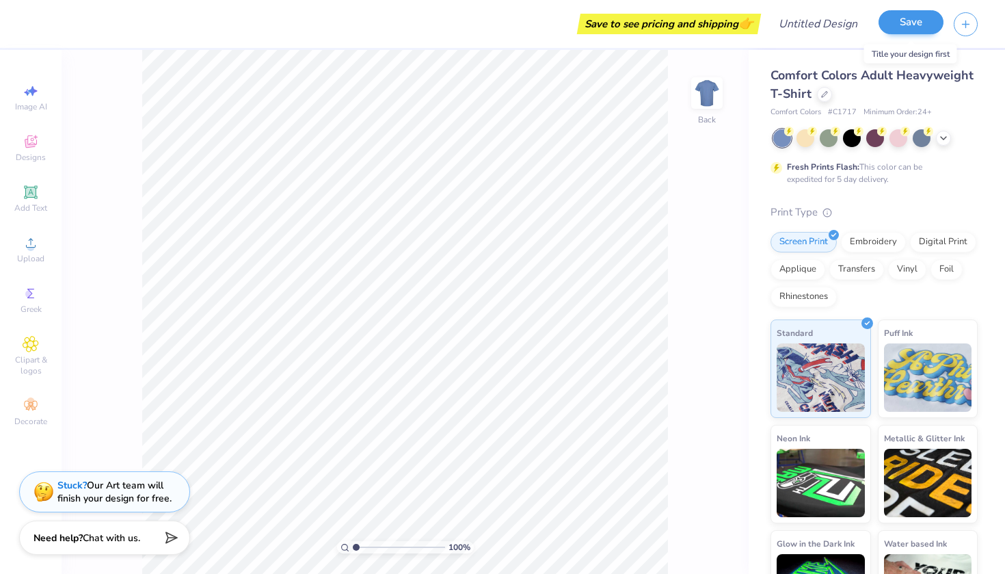
click at [504, 24] on button "Save" at bounding box center [911, 22] width 65 height 24
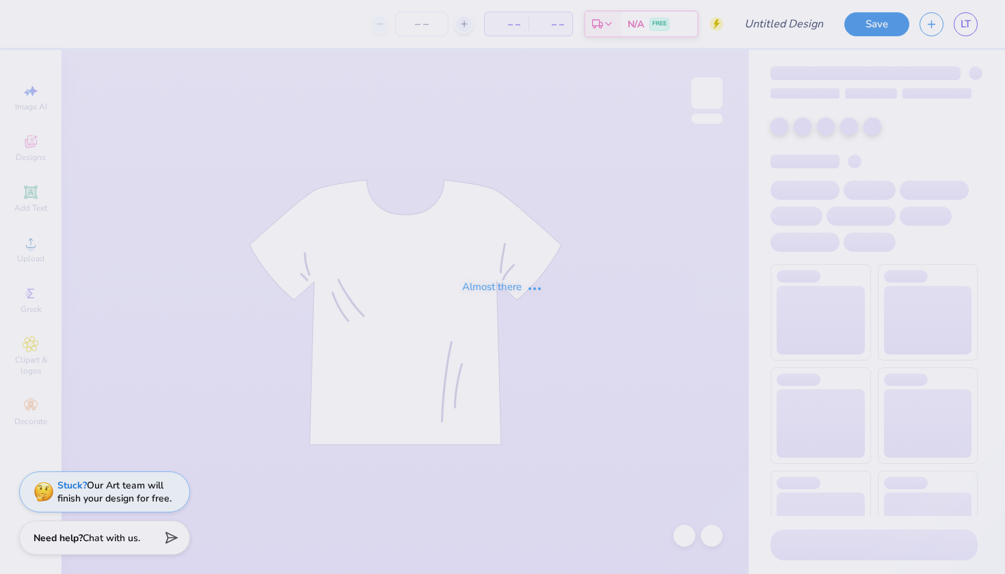
type input "ALPHA PHIFA SHIRT"
type input "201"
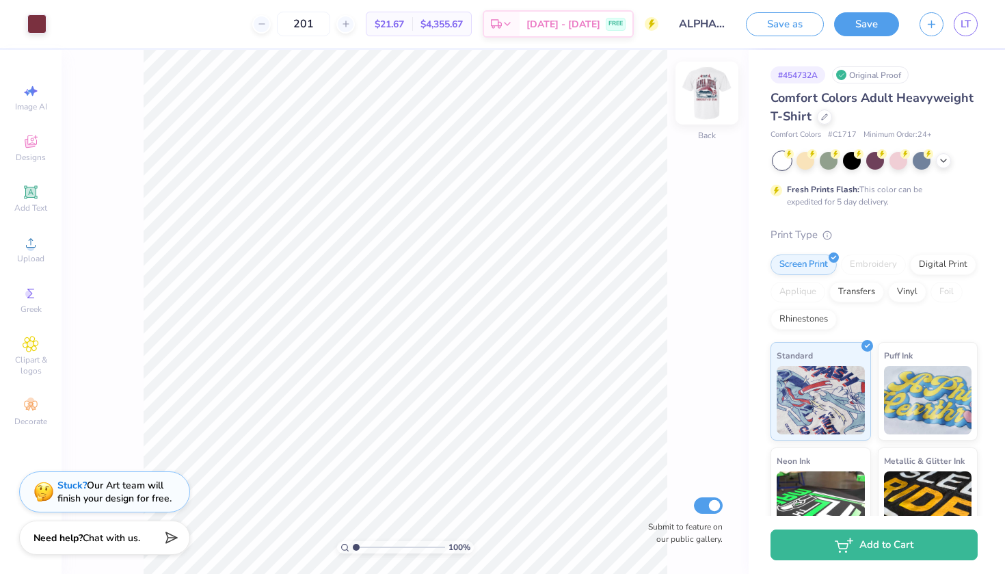
click at [707, 89] on img at bounding box center [707, 93] width 55 height 55
click at [711, 93] on img at bounding box center [707, 93] width 55 height 55
click at [718, 93] on img at bounding box center [707, 93] width 55 height 55
type input "12.06"
type input "7.38"
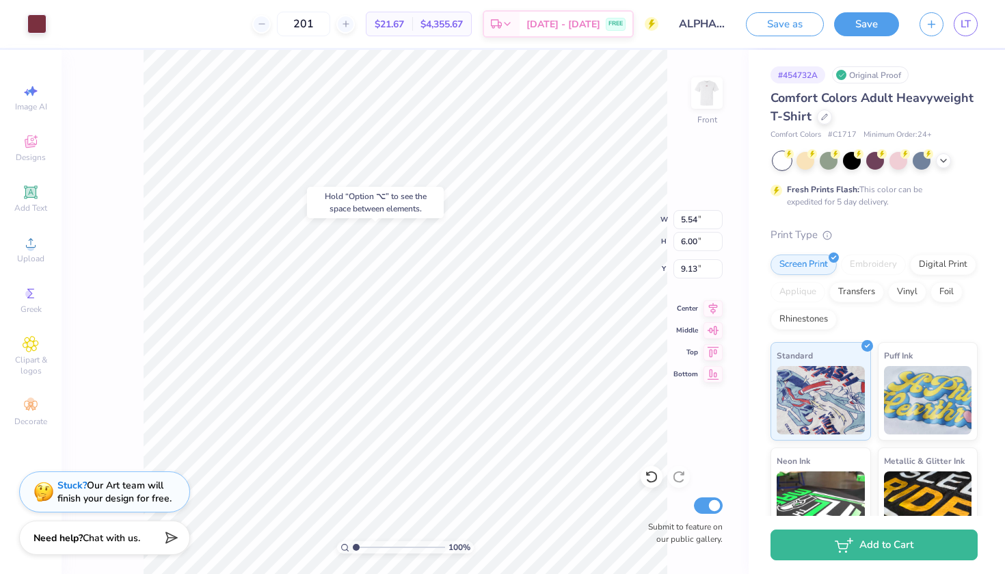
type input "9.28"
click at [650, 478] on icon at bounding box center [652, 477] width 14 height 14
type input "9.17"
click at [649, 471] on icon at bounding box center [652, 477] width 14 height 14
type input "9.28"
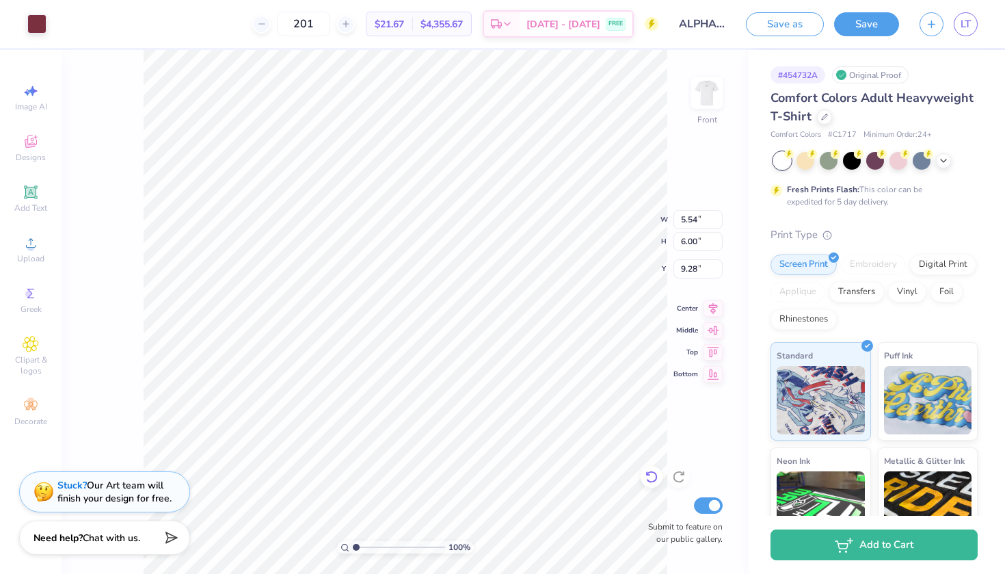
click at [644, 477] on div at bounding box center [652, 477] width 22 height 22
click at [718, 91] on img at bounding box center [707, 93] width 55 height 55
type input "6.60"
click at [712, 90] on img at bounding box center [707, 93] width 55 height 55
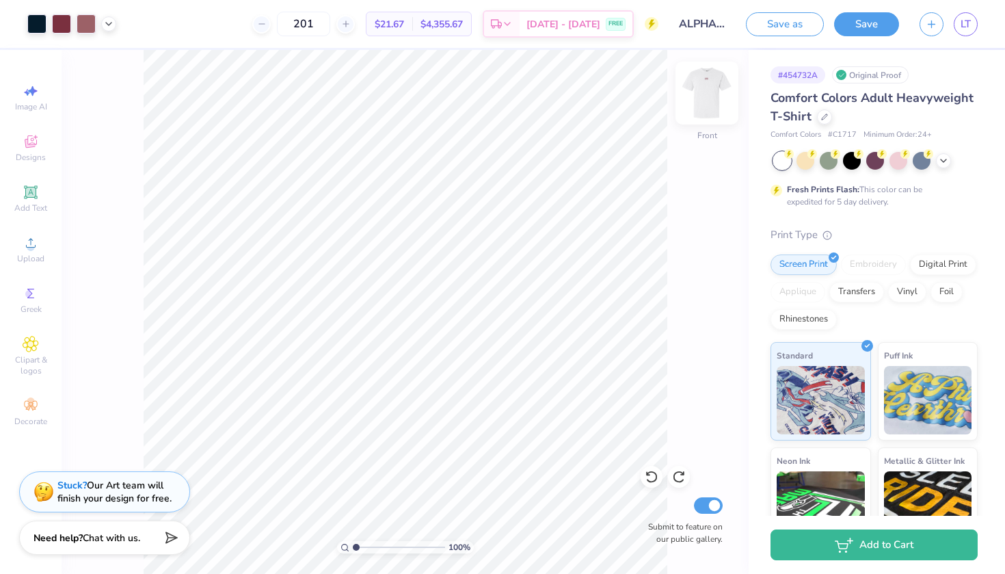
click at [710, 101] on img at bounding box center [707, 93] width 55 height 55
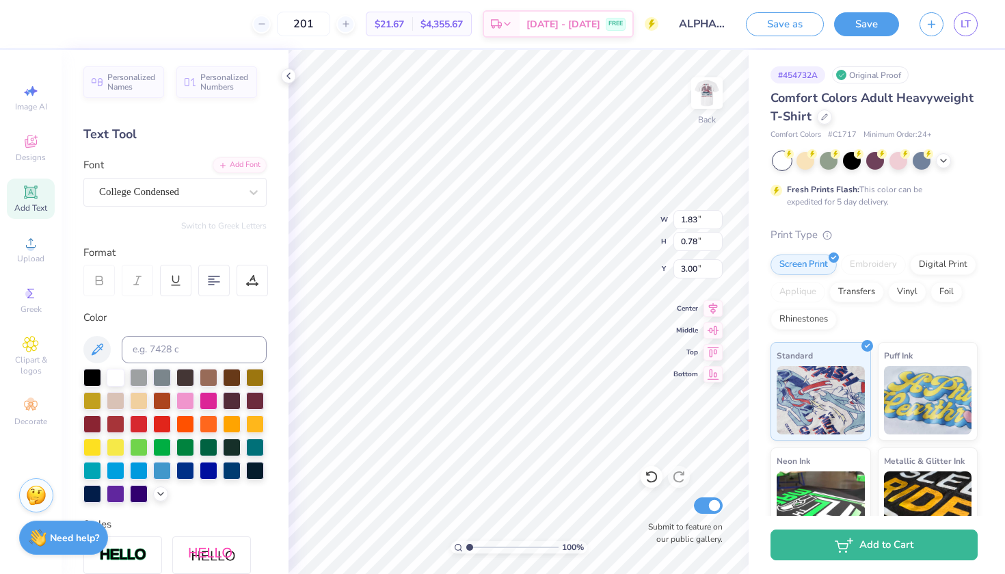
type input "3.52"
click at [288, 73] on icon at bounding box center [288, 75] width 11 height 11
type input "3.56"
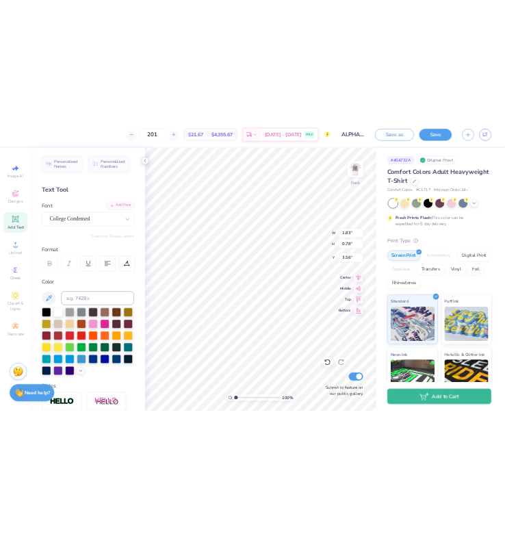
scroll to position [0, 1]
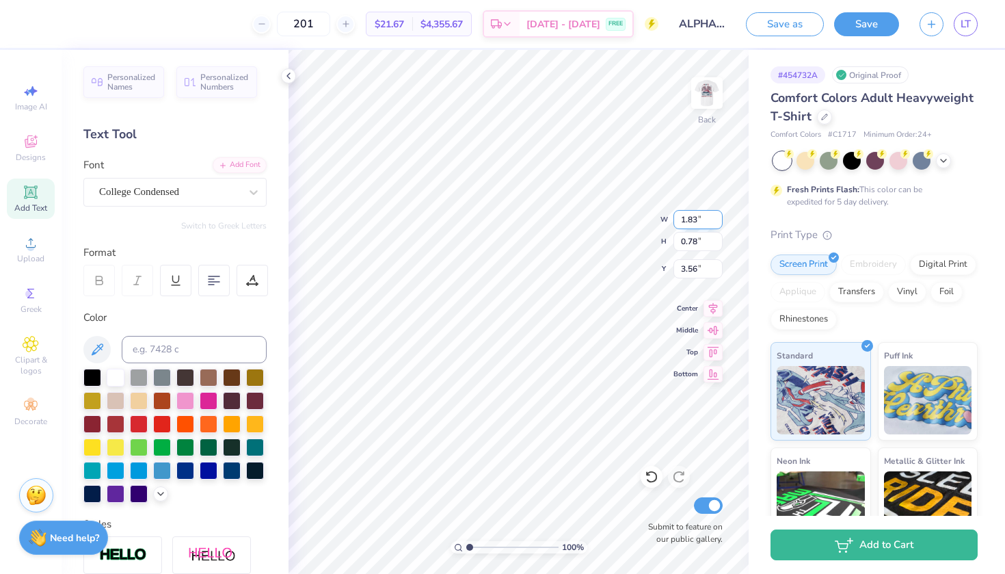
type textarea "Alpha phi"
type input "0.77"
type input "3.72"
click at [717, 244] on input "0.77" at bounding box center [698, 241] width 49 height 19
click at [717, 244] on input "0.76" at bounding box center [698, 241] width 49 height 19
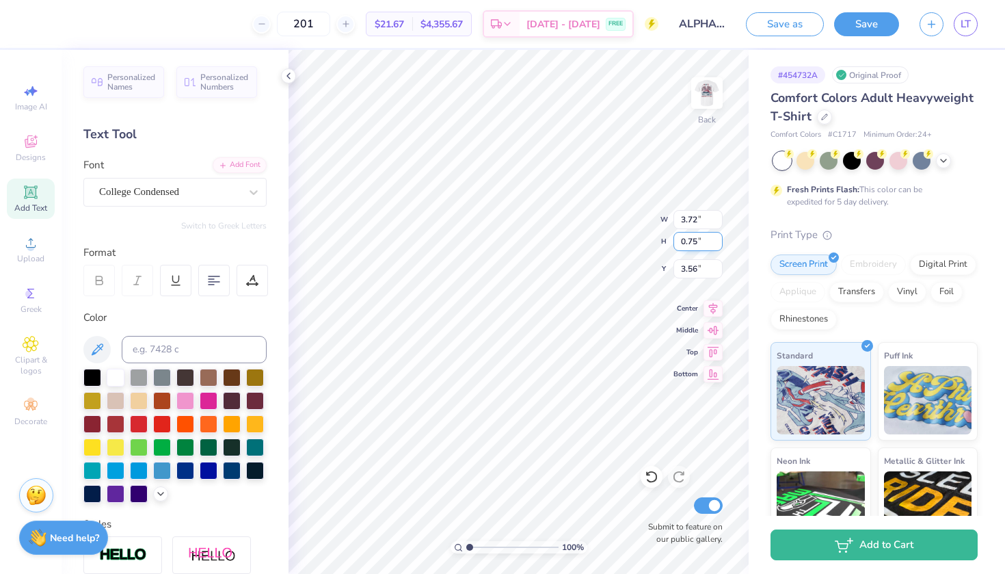
click at [717, 244] on input "0.75" at bounding box center [698, 241] width 49 height 19
type input "0.74"
click at [717, 244] on input "0.74" at bounding box center [698, 241] width 49 height 19
type input "3.71"
click at [718, 220] on input "3.71" at bounding box center [698, 219] width 49 height 19
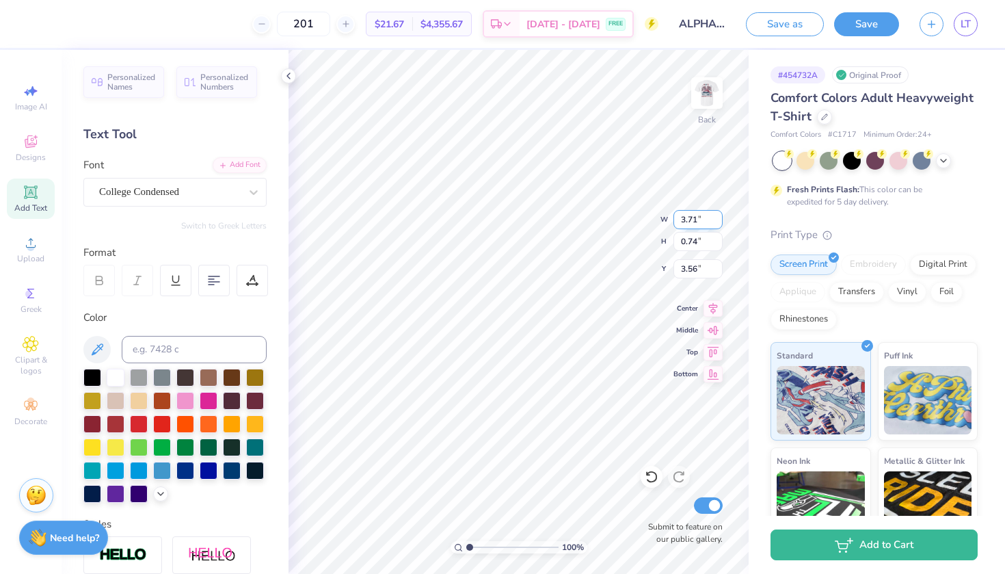
type input "3.58"
click at [718, 220] on input "3.7" at bounding box center [698, 219] width 49 height 19
click at [718, 220] on input "3.69" at bounding box center [698, 219] width 49 height 19
click at [718, 220] on input "3.68" at bounding box center [698, 219] width 49 height 19
click at [718, 220] on input "3.67" at bounding box center [698, 219] width 49 height 19
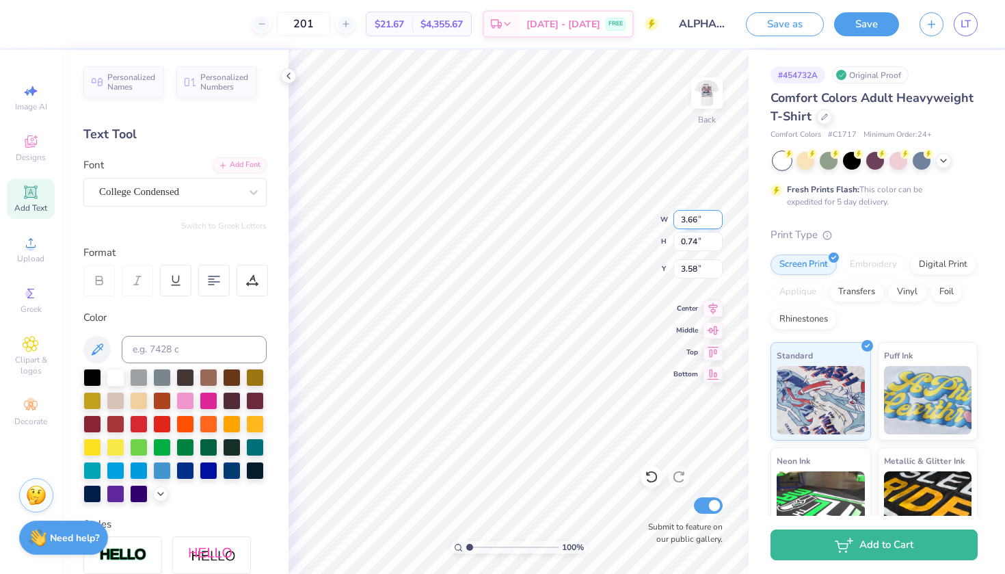
click at [718, 220] on input "3.66" at bounding box center [698, 219] width 49 height 19
click at [718, 220] on input "3.65" at bounding box center [698, 219] width 49 height 19
type input "3.64"
click at [718, 220] on input "3.64" at bounding box center [698, 219] width 49 height 19
type input "0.73"
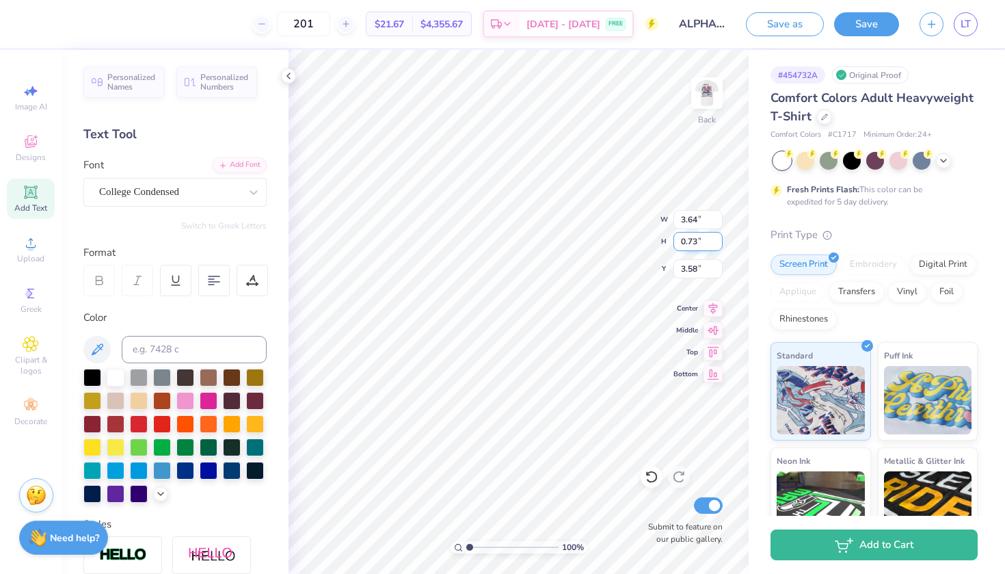
click at [717, 243] on input "0.73" at bounding box center [698, 241] width 49 height 19
type input "3.56"
click at [717, 243] on input "0.72" at bounding box center [698, 241] width 49 height 19
type input "0.71"
click at [717, 243] on input "0.71" at bounding box center [698, 241] width 49 height 19
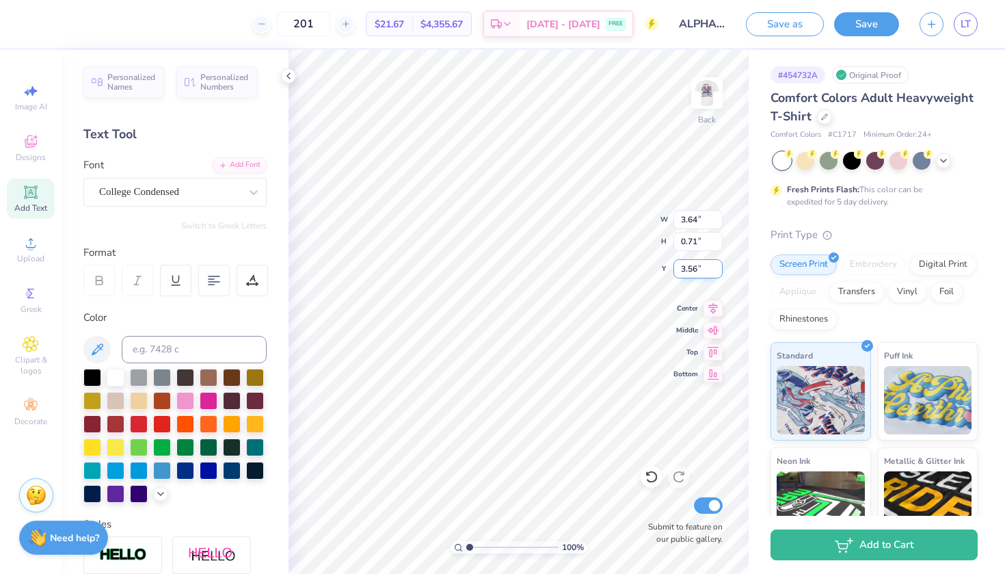
type input "3.55"
click at [718, 272] on input "3.55" at bounding box center [698, 268] width 49 height 19
type input "3.40"
click at [718, 272] on input "3.54" at bounding box center [698, 268] width 49 height 19
click at [718, 272] on input "3.53" at bounding box center [698, 268] width 49 height 19
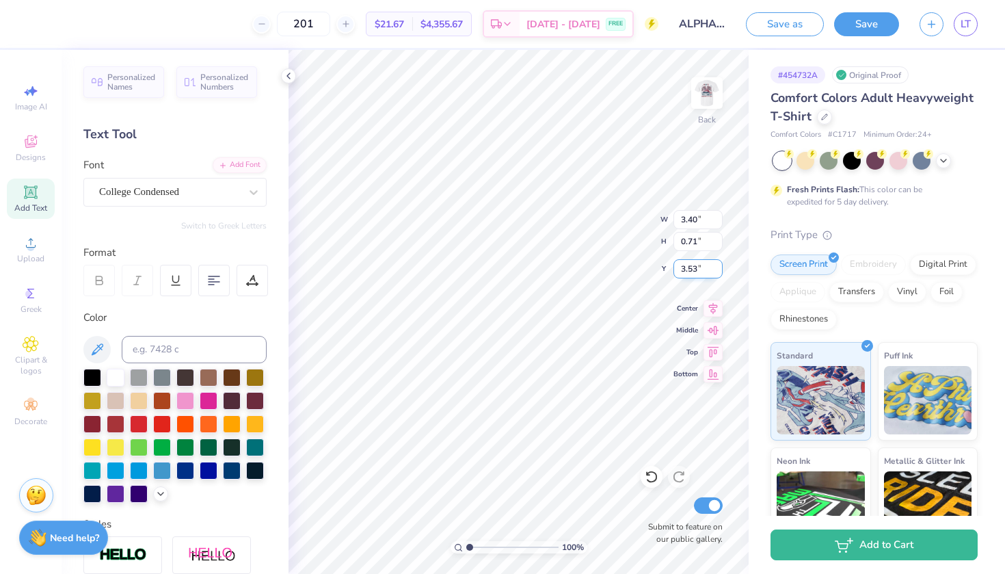
type input "3.52"
click at [718, 272] on input "3.52" at bounding box center [698, 268] width 49 height 19
type input "3.00"
click at [700, 94] on img at bounding box center [707, 93] width 55 height 55
type input "9.17"
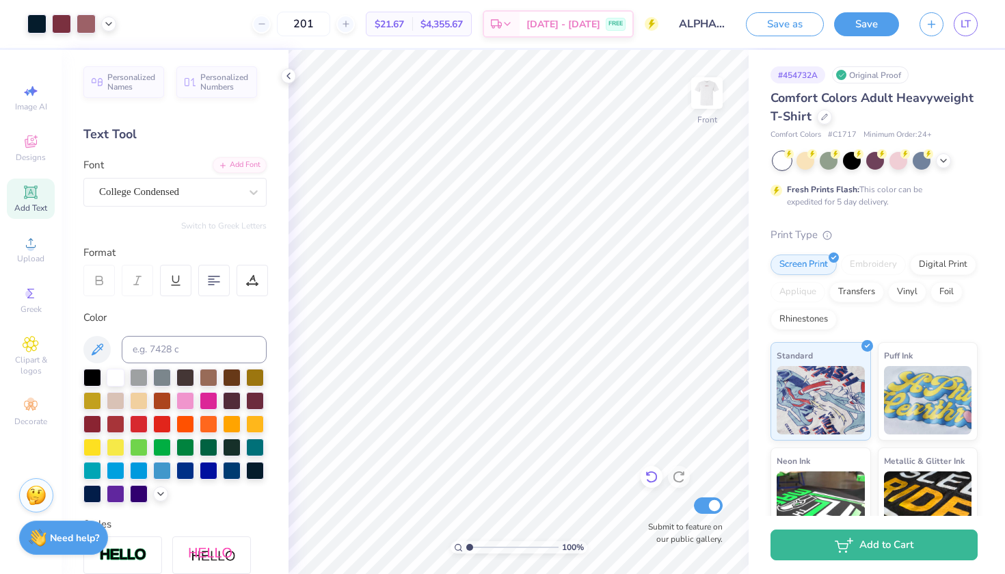
click at [650, 472] on icon at bounding box center [652, 477] width 12 height 12
click at [653, 474] on icon at bounding box center [652, 477] width 14 height 14
click at [711, 92] on img at bounding box center [707, 93] width 55 height 55
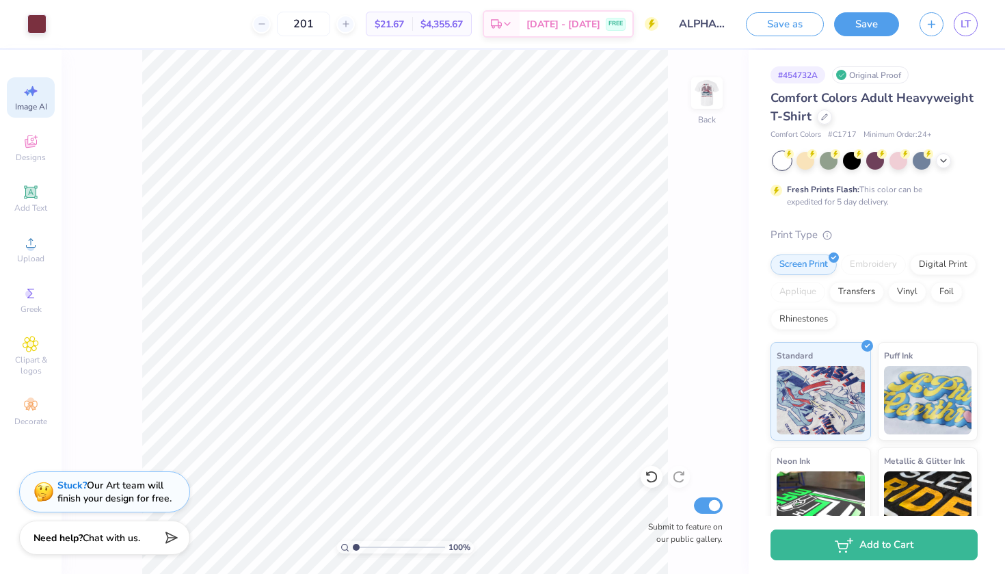
click at [34, 96] on icon at bounding box center [31, 91] width 16 height 16
select select "4"
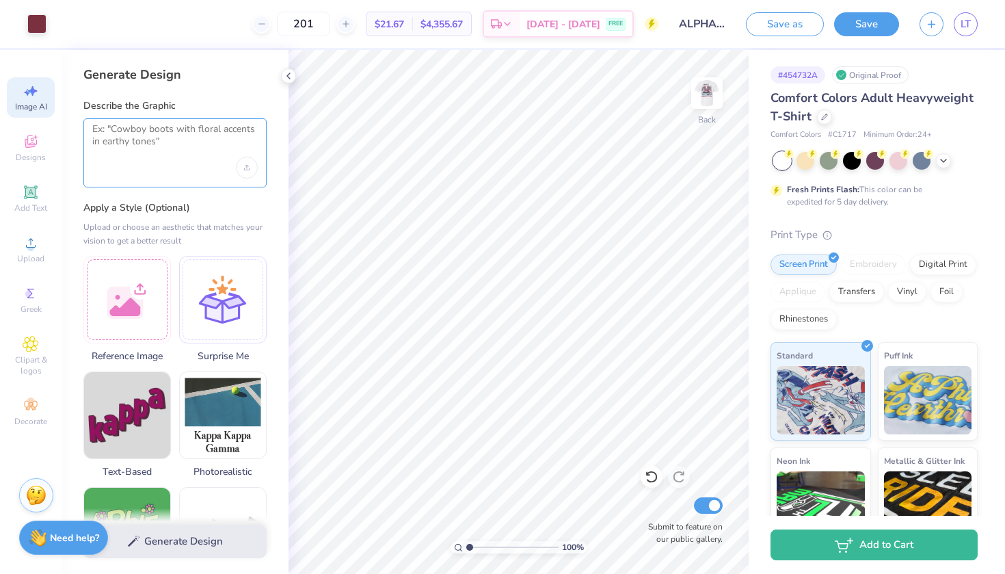
click at [155, 149] on textarea at bounding box center [175, 140] width 166 height 34
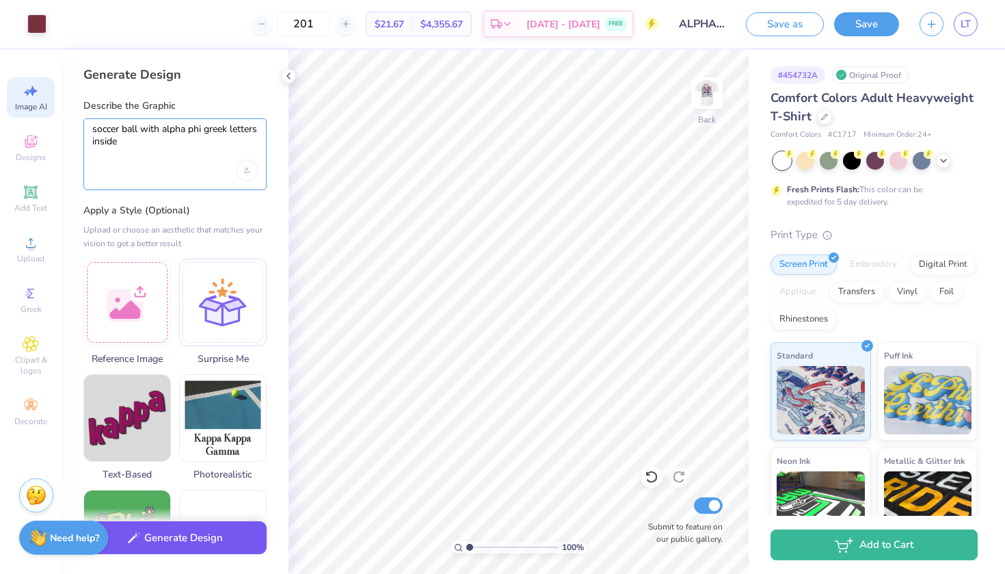
type textarea "soccer ball with alpha phi greek letters inside"
click at [190, 537] on button "Generate Design" at bounding box center [174, 538] width 183 height 34
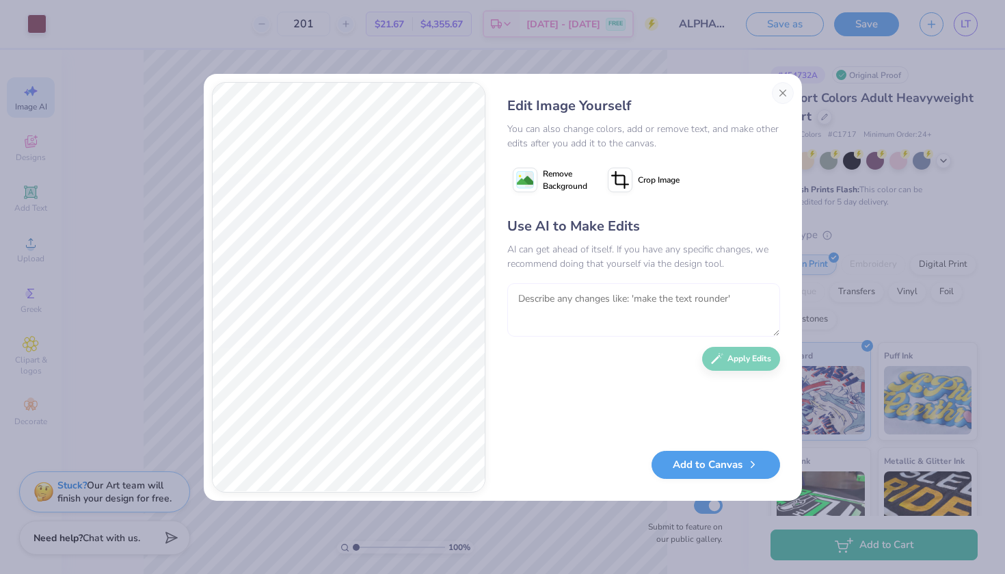
click at [647, 295] on textarea at bounding box center [644, 309] width 273 height 53
type textarea "make the A uppercase"
click at [737, 363] on button "Apply Edits" at bounding box center [741, 355] width 78 height 24
click at [532, 317] on textarea at bounding box center [644, 309] width 273 height 53
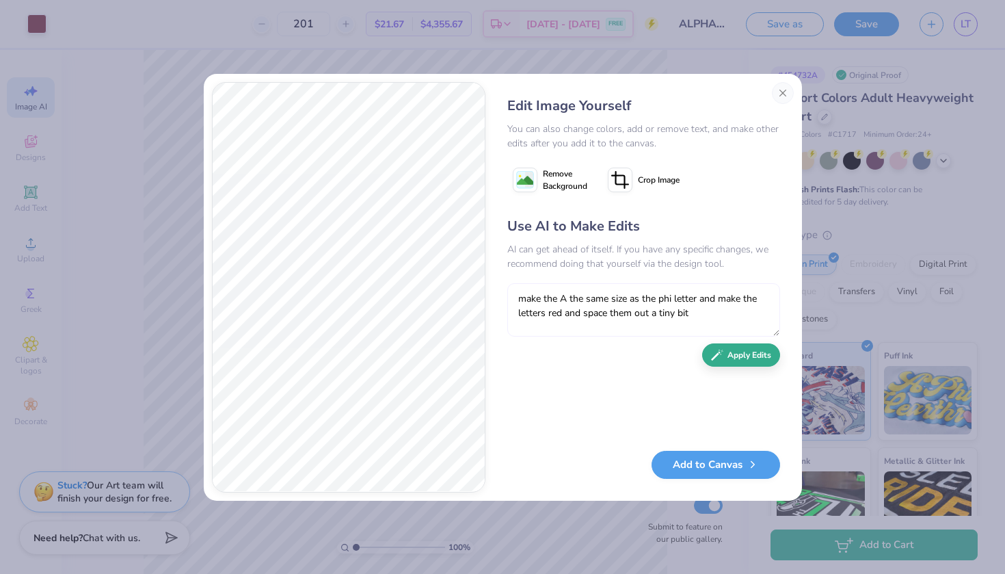
type textarea "make the A the same size as the phi letter and make the letters red and space t…"
click at [730, 358] on button "Apply Edits" at bounding box center [741, 355] width 78 height 24
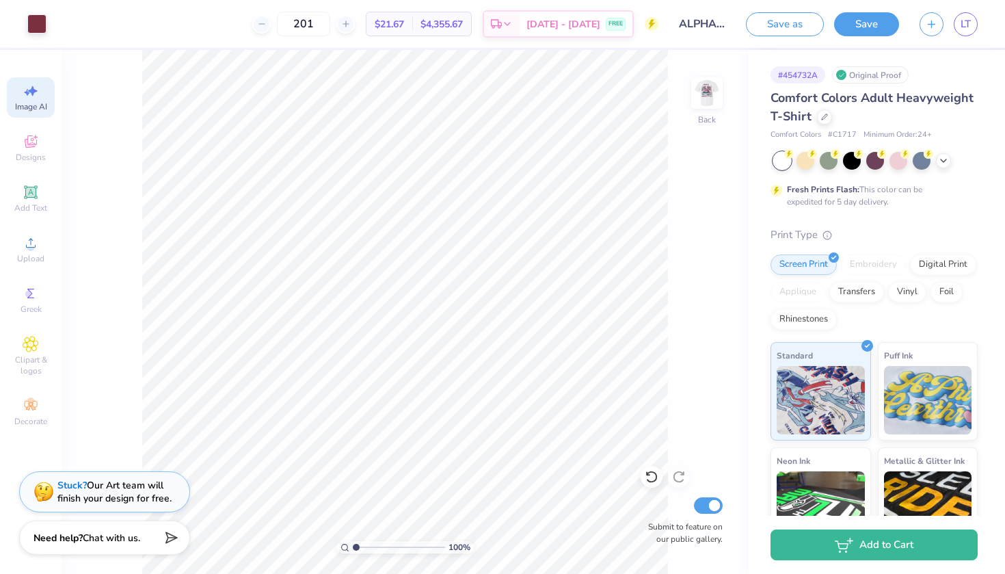
click at [33, 98] on icon at bounding box center [31, 91] width 16 height 16
select select "4"
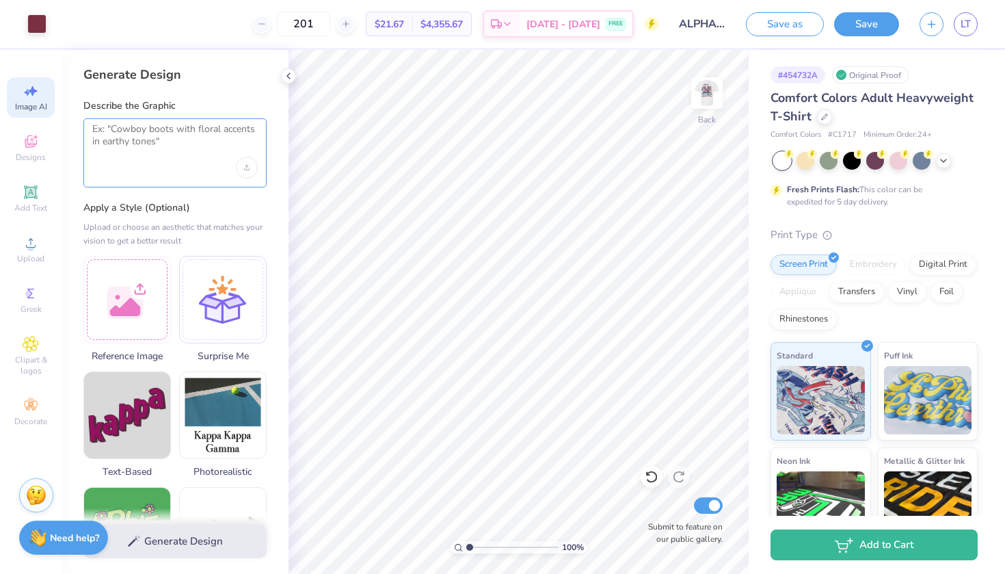
click at [161, 136] on textarea at bounding box center [175, 140] width 166 height 34
type textarea "v"
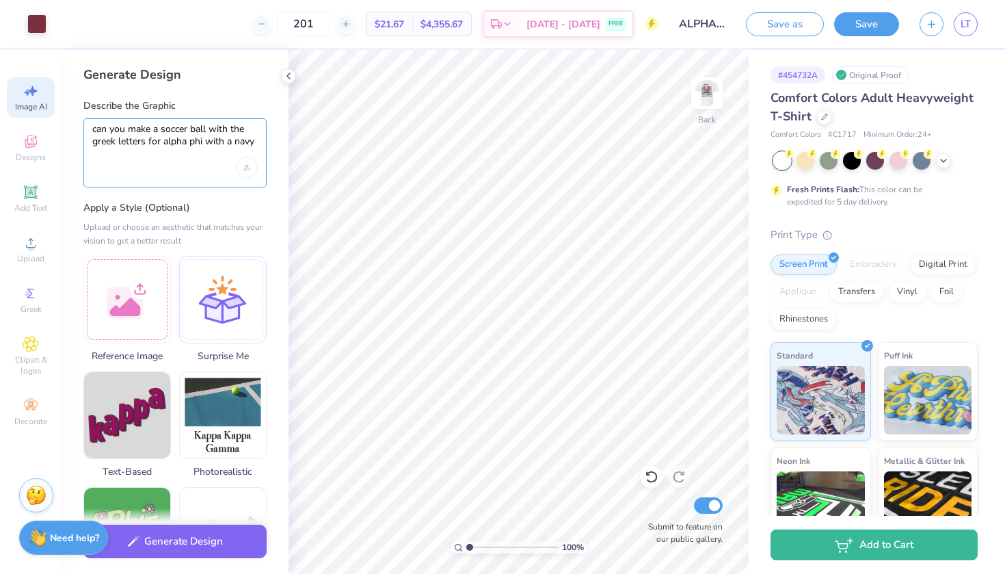
click at [156, 130] on textarea "can you make a soccer ball with the greek letters for alpha phi with a navy" at bounding box center [175, 140] width 166 height 34
click at [157, 130] on textarea "can you make a soccer ball with the greek letters for alpha phi with a navy" at bounding box center [175, 140] width 166 height 34
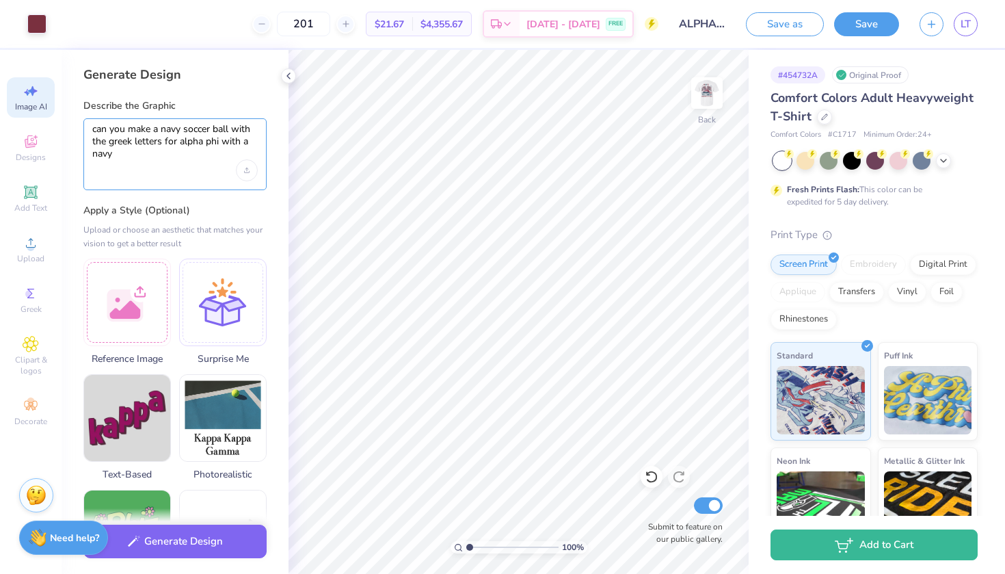
click at [135, 148] on textarea "can you make a navy soccer ball with the greek letters for alpha phi with a navy" at bounding box center [175, 141] width 166 height 37
drag, startPoint x: 94, startPoint y: 155, endPoint x: 138, endPoint y: 158, distance: 44.6
click at [138, 158] on textarea "can you make a navy soccer ball with the greek letters for alpha phi with a navy" at bounding box center [175, 141] width 166 height 37
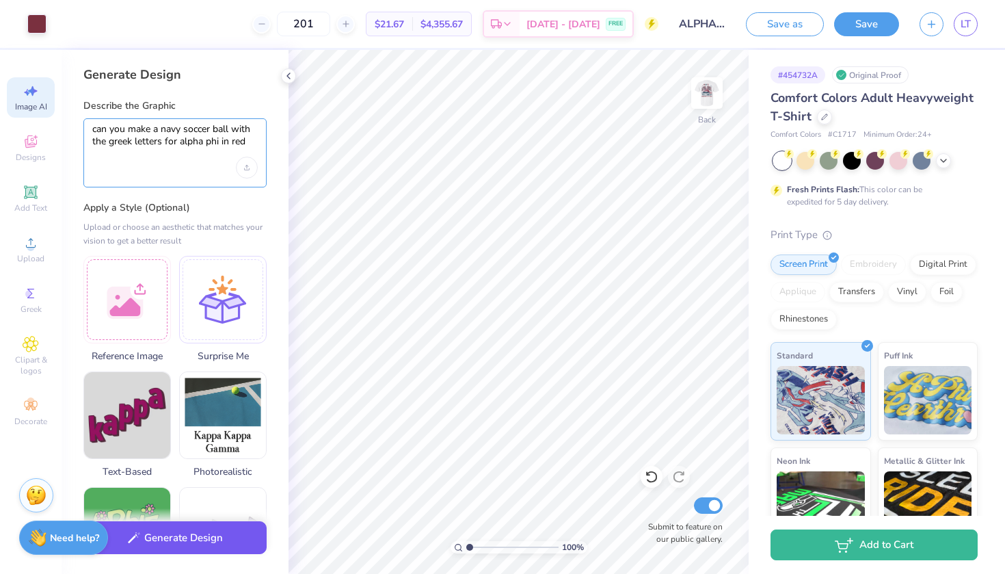
type textarea "can you make a navy soccer ball with the greek letters for alpha phi in red"
click at [177, 549] on button "Generate Design" at bounding box center [174, 538] width 183 height 34
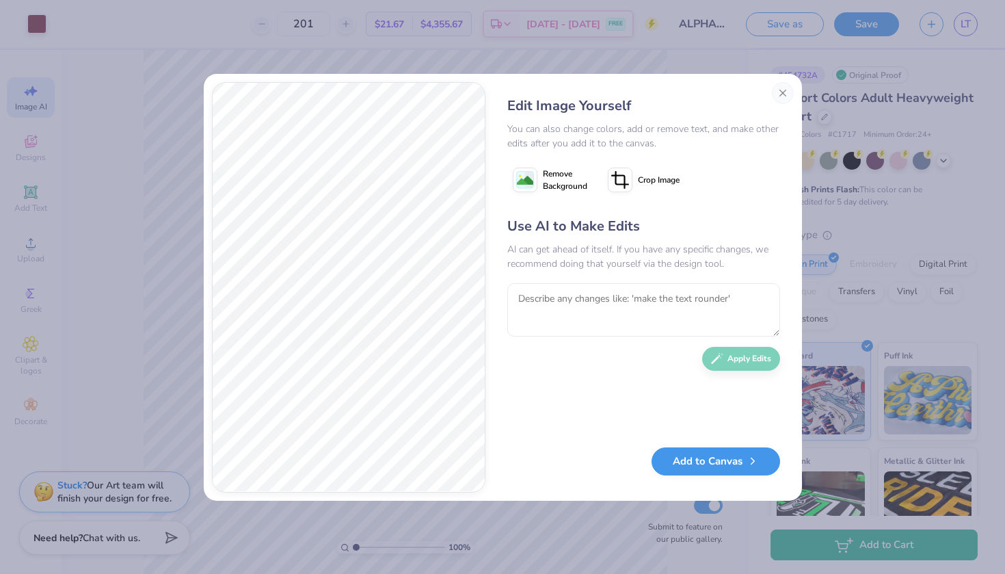
click at [687, 465] on button "Add to Canvas" at bounding box center [716, 461] width 129 height 28
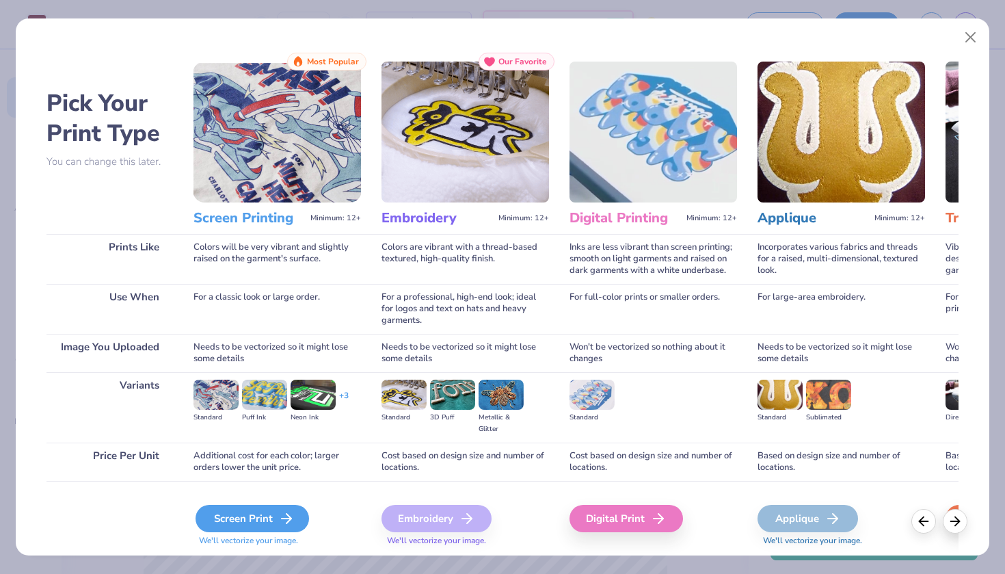
click at [259, 523] on div "Screen Print" at bounding box center [253, 518] width 114 height 27
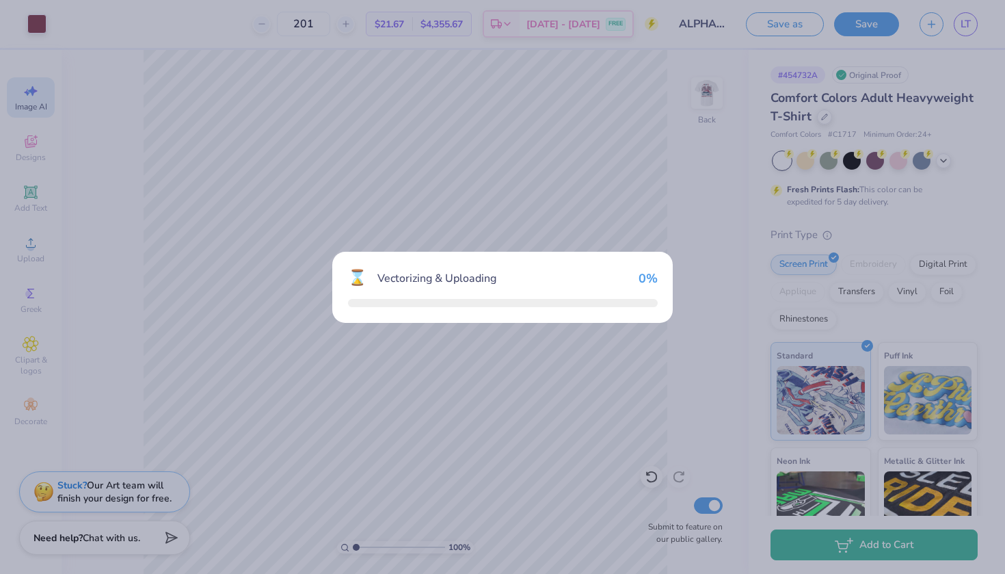
click at [266, 511] on div "⌛ Vectorizing & Uploading 0 %" at bounding box center [502, 287] width 1005 height 574
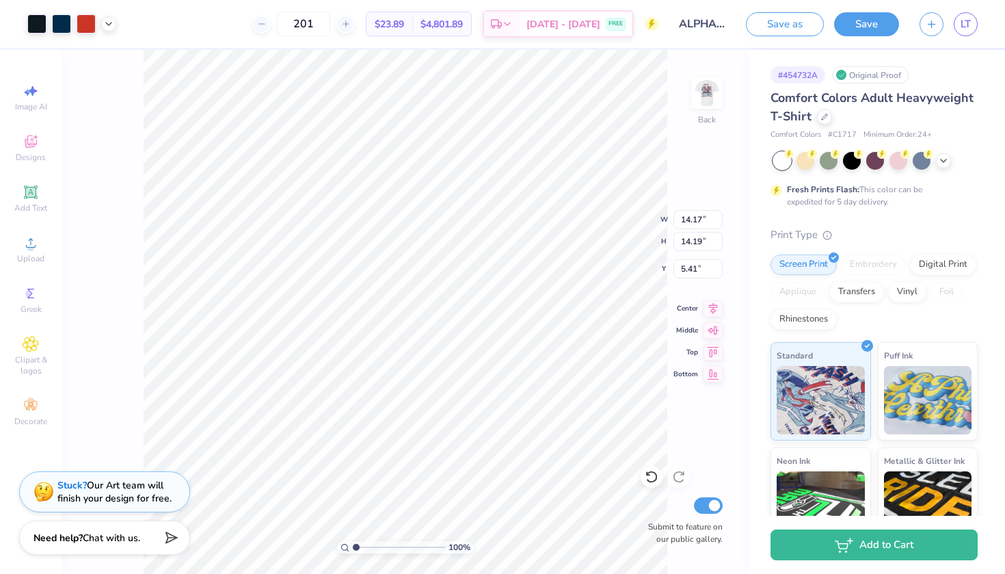
type input "5.47"
type input "3.40"
type input "0.71"
type input "3.00"
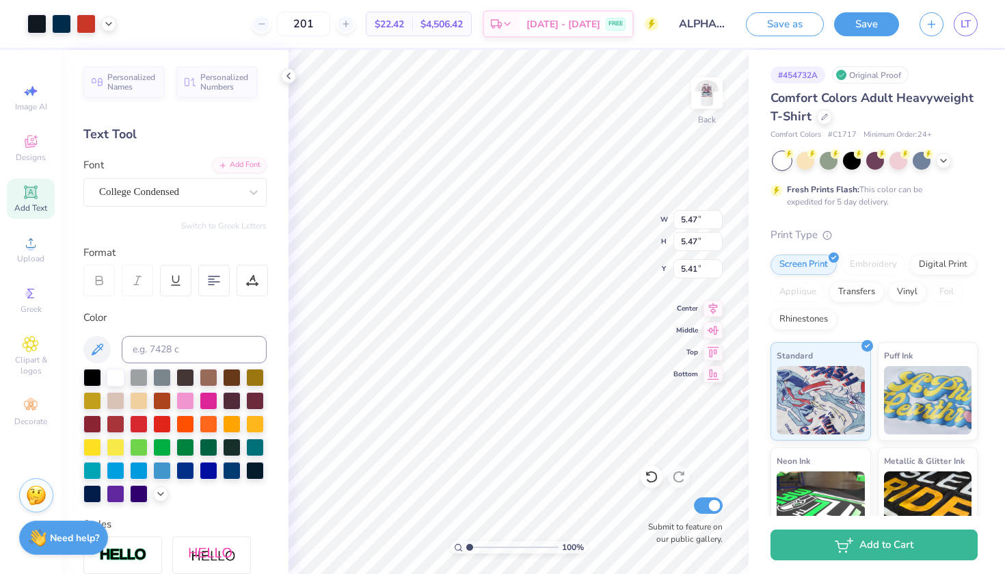
type input "14.17"
type input "14.19"
type input "5.39"
type input "5.47"
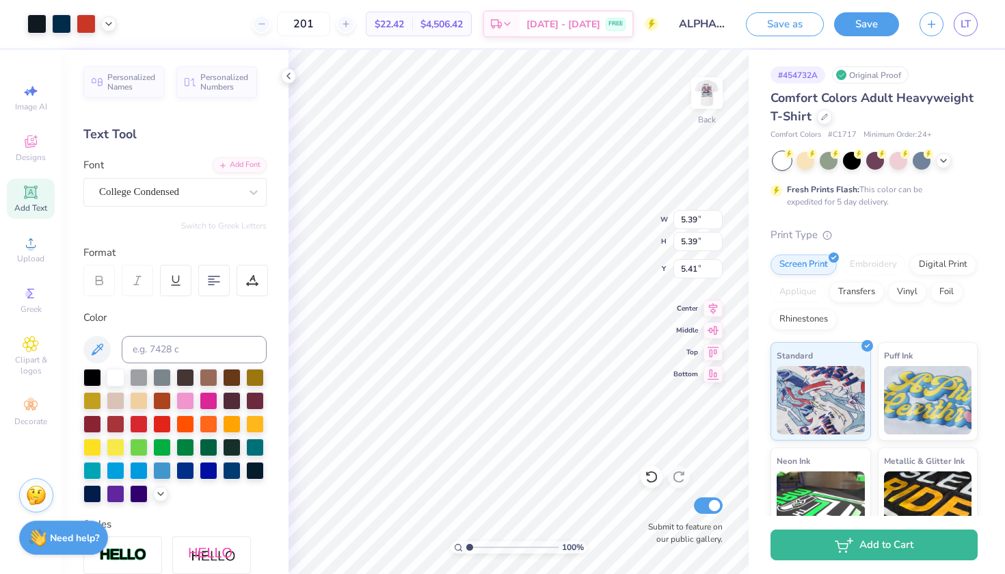
type input "5.47"
type input "2.03"
type input "2.66"
type input "2.67"
type input "5.39"
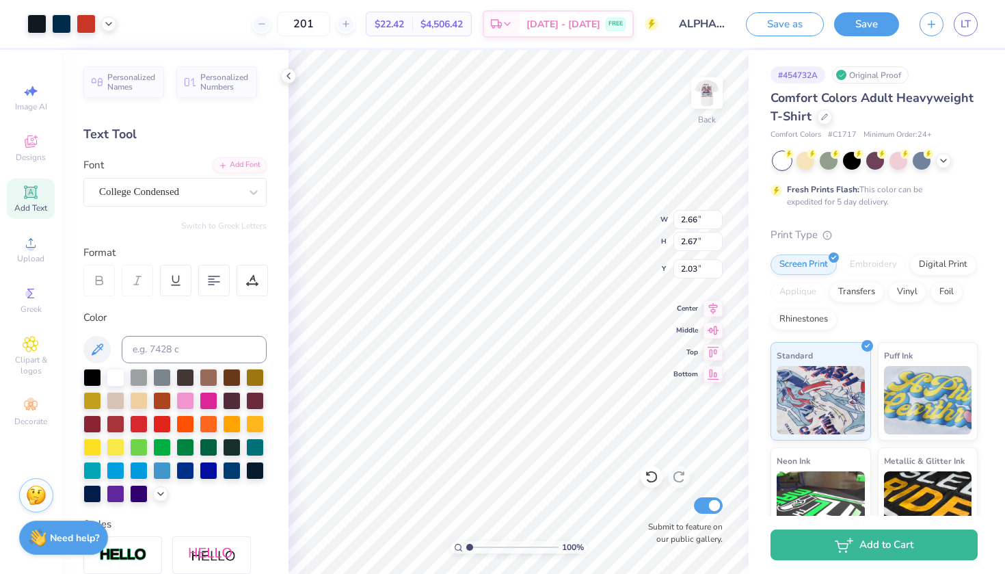
type input "5.39"
type input "5.41"
type input "3.86"
type input "2.21"
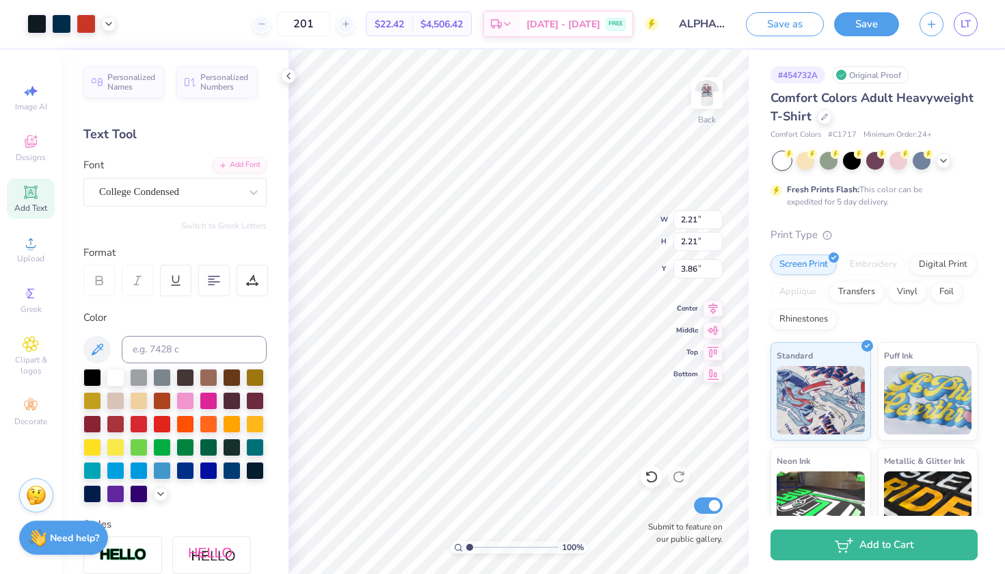
type input "2.29"
type input "3.94"
type input "3.00"
type input "1.95"
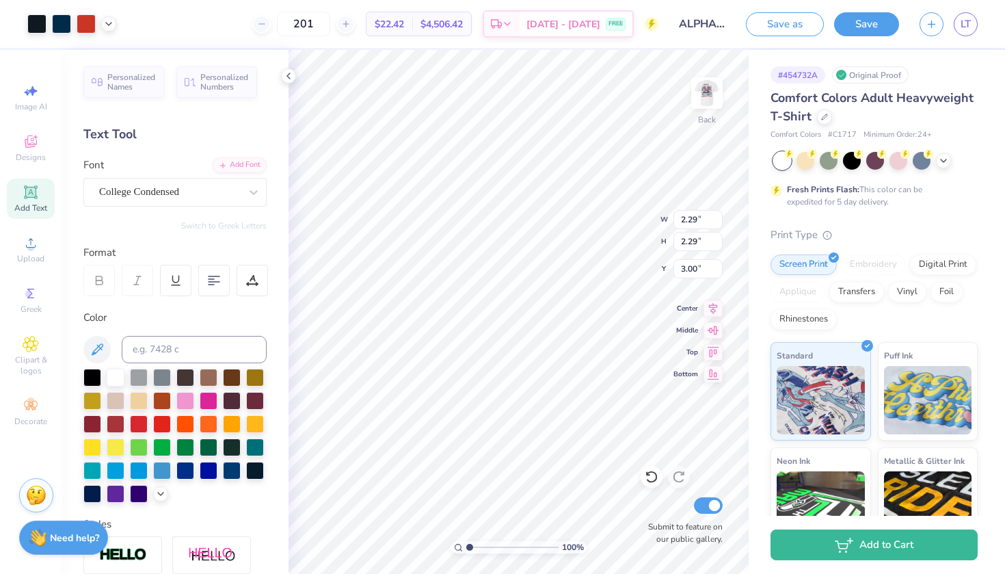
type input "1.95"
type input "2.09"
click at [871, 27] on button "Save" at bounding box center [866, 22] width 65 height 24
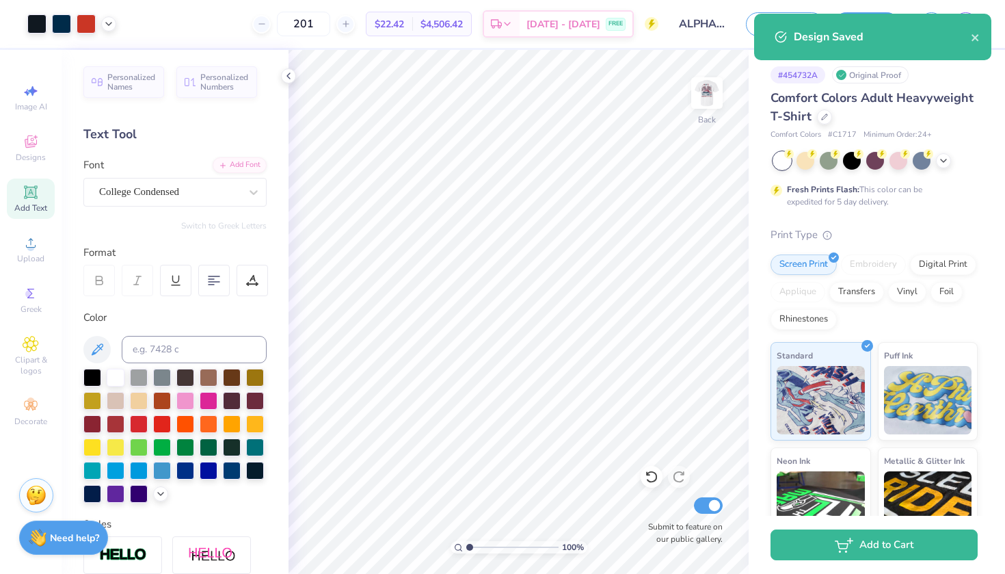
click at [982, 34] on div "Design Saved" at bounding box center [872, 37] width 237 height 47
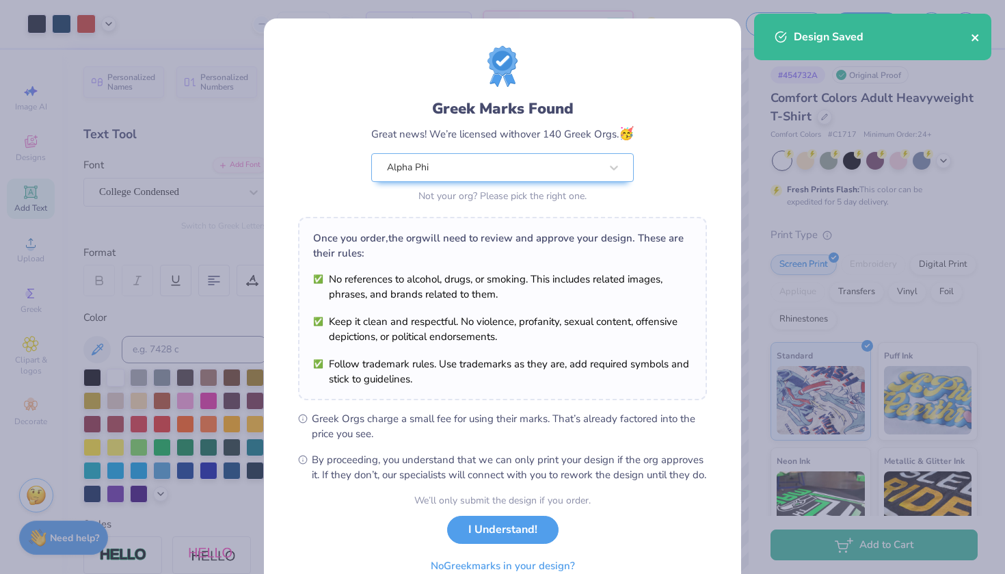
click at [976, 37] on icon "close" at bounding box center [975, 37] width 7 height 7
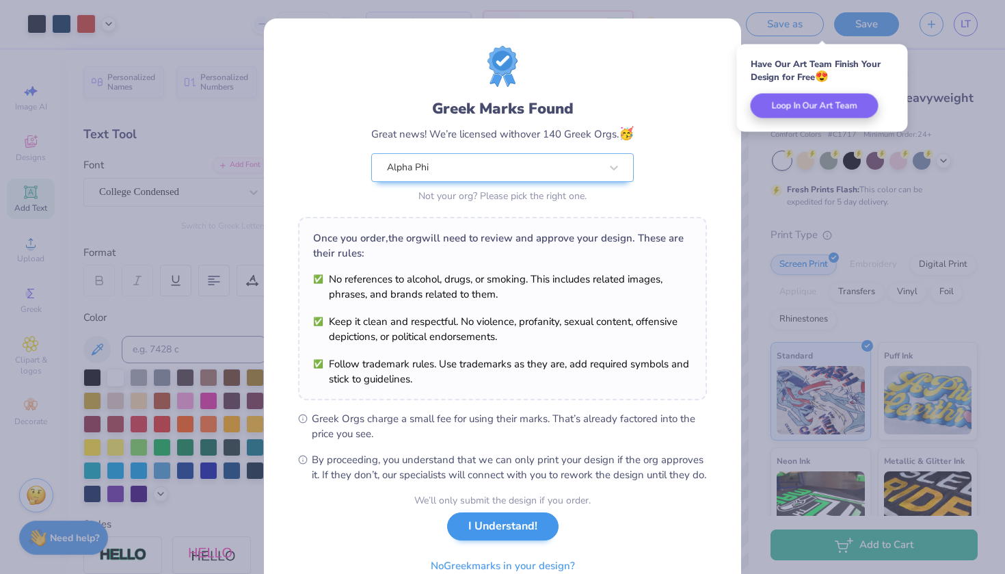
click at [485, 540] on button "I Understand!" at bounding box center [502, 526] width 111 height 28
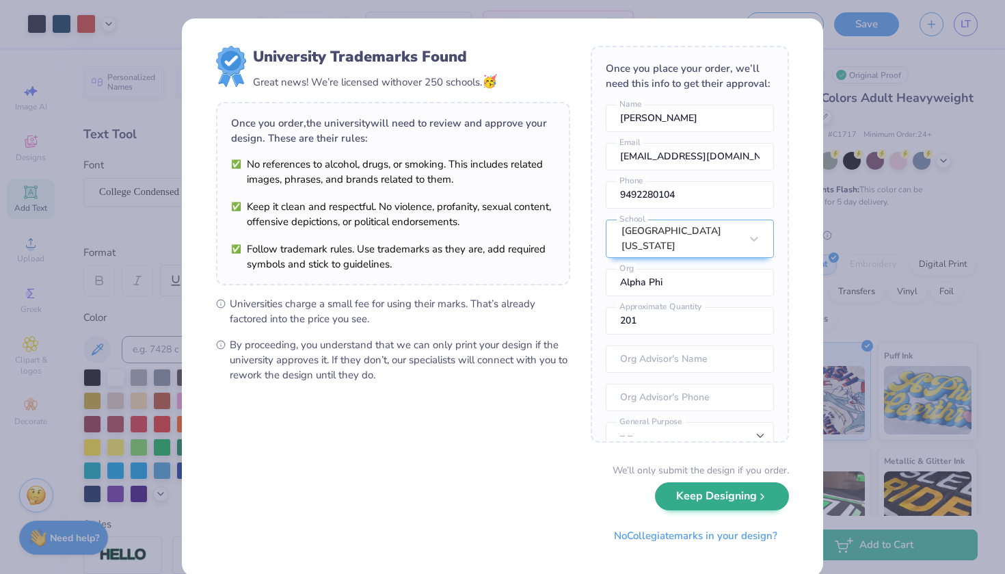
click at [720, 502] on button "Keep Designing" at bounding box center [722, 496] width 134 height 28
